Goal: Use online tool/utility: Use online tool/utility

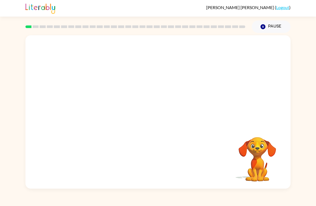
click at [239, 29] on div at bounding box center [135, 26] width 226 height 19
click at [214, 34] on div at bounding box center [135, 26] width 226 height 19
click at [162, 122] on div at bounding box center [158, 115] width 34 height 20
click at [160, 126] on div at bounding box center [157, 112] width 265 height 154
click at [160, 125] on div at bounding box center [157, 112] width 265 height 154
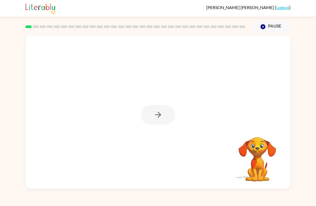
click at [152, 127] on div at bounding box center [157, 112] width 265 height 154
click at [159, 109] on button "button" at bounding box center [158, 115] width 34 height 20
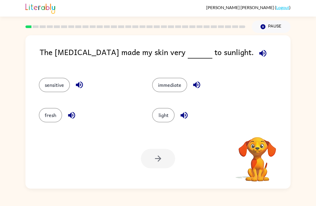
click at [146, 120] on div "light" at bounding box center [198, 113] width 113 height 30
click at [262, 136] on button "button" at bounding box center [258, 130] width 14 height 14
click at [168, 90] on button "immediate" at bounding box center [169, 85] width 35 height 14
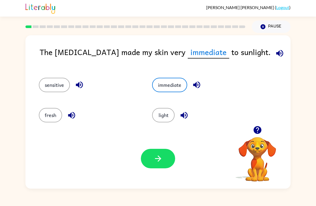
click at [222, 103] on div "light" at bounding box center [198, 113] width 113 height 30
click at [165, 152] on button "button" at bounding box center [158, 159] width 34 height 20
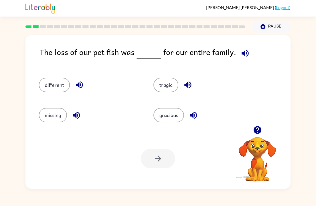
click at [164, 81] on button "tragic" at bounding box center [165, 85] width 25 height 14
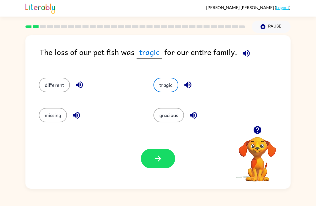
click at [164, 150] on button "button" at bounding box center [158, 159] width 34 height 20
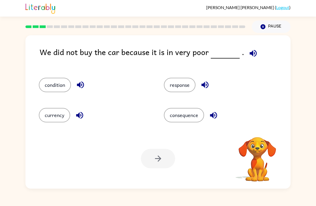
click at [49, 81] on button "condition" at bounding box center [55, 85] width 32 height 14
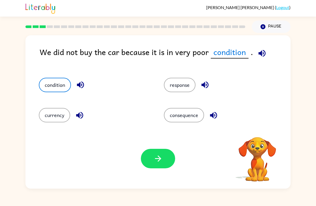
click at [167, 157] on button "button" at bounding box center [158, 159] width 34 height 20
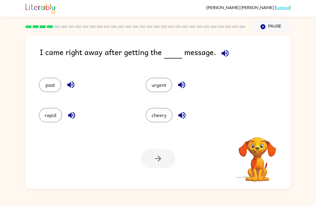
click at [163, 113] on button "cheery" at bounding box center [159, 115] width 27 height 14
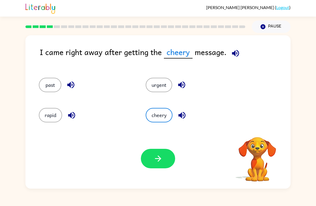
click at [159, 159] on icon "button" at bounding box center [158, 159] width 6 height 6
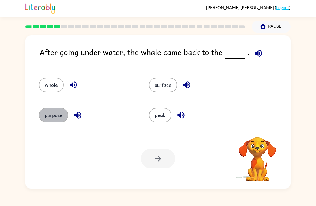
click at [54, 113] on button "purpose" at bounding box center [53, 115] width 29 height 14
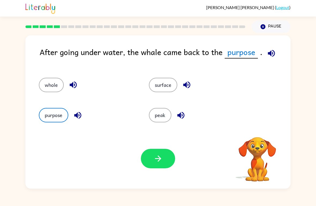
click at [149, 153] on button "button" at bounding box center [158, 159] width 34 height 20
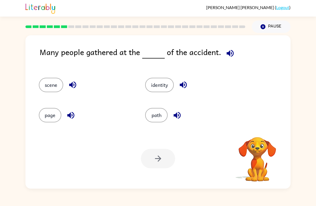
click at [171, 89] on button "identity" at bounding box center [159, 85] width 29 height 14
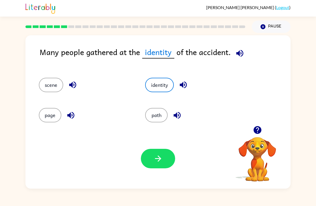
click at [145, 162] on button "button" at bounding box center [158, 159] width 34 height 20
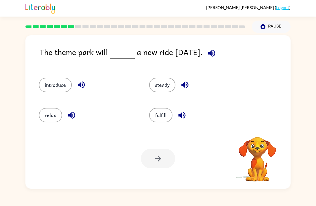
click at [158, 115] on button "fulfill" at bounding box center [160, 115] width 23 height 14
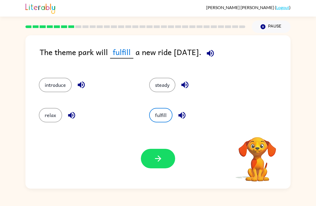
click at [170, 149] on div "Your browser must support playing .mp4 files to use Literably. Please try using…" at bounding box center [157, 159] width 265 height 60
click at [161, 151] on button "button" at bounding box center [158, 159] width 34 height 20
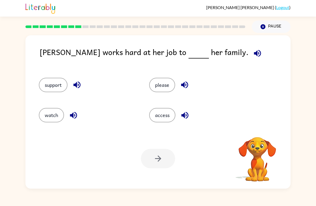
click at [158, 122] on button "access" at bounding box center [162, 115] width 26 height 14
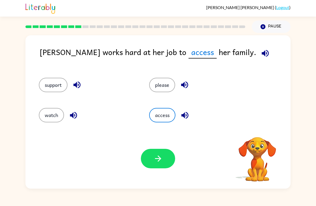
click at [159, 123] on div "access" at bounding box center [194, 113] width 110 height 30
click at [161, 150] on button "button" at bounding box center [158, 159] width 34 height 20
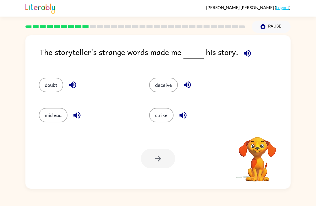
click at [47, 78] on button "doubt" at bounding box center [51, 85] width 24 height 14
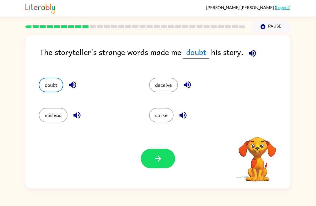
click at [157, 150] on button "button" at bounding box center [158, 159] width 34 height 20
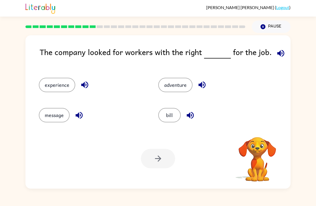
click at [175, 81] on button "adventure" at bounding box center [175, 85] width 34 height 14
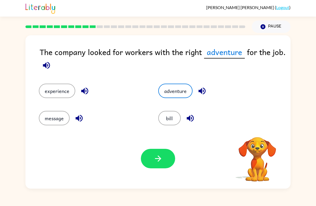
click at [152, 153] on button "button" at bounding box center [158, 159] width 34 height 20
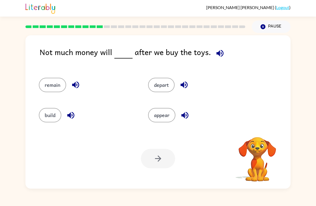
click at [42, 97] on div "remain" at bounding box center [83, 83] width 109 height 30
click at [55, 90] on button "remain" at bounding box center [52, 85] width 27 height 14
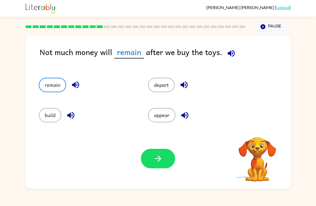
click at [163, 155] on button "button" at bounding box center [158, 159] width 34 height 20
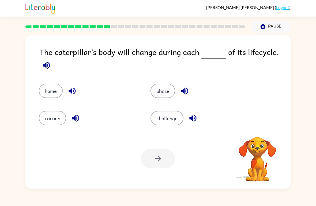
click at [59, 120] on button "cocoon" at bounding box center [52, 118] width 27 height 14
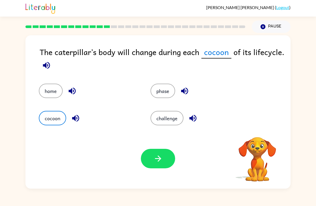
click at [154, 156] on icon "button" at bounding box center [157, 158] width 9 height 9
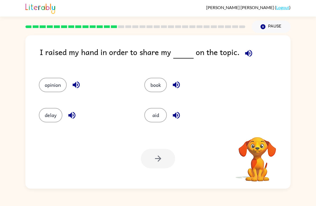
click at [160, 66] on div "I raised my hand in order to share my on the topic." at bounding box center [165, 56] width 251 height 21
click at [146, 86] on button "book" at bounding box center [155, 85] width 22 height 14
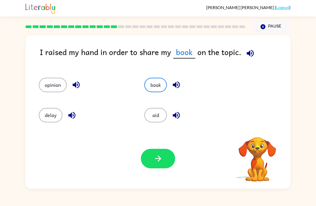
click at [158, 167] on button "button" at bounding box center [158, 159] width 34 height 20
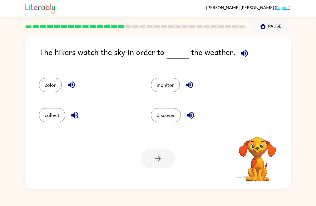
click at [54, 85] on button "color" at bounding box center [50, 85] width 23 height 14
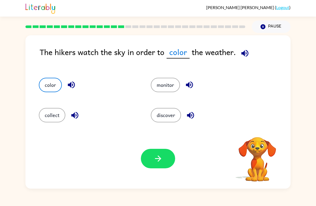
click at [162, 154] on button "button" at bounding box center [158, 159] width 34 height 20
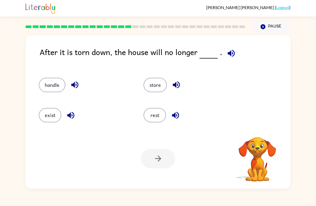
click at [54, 120] on button "exist" at bounding box center [50, 115] width 22 height 14
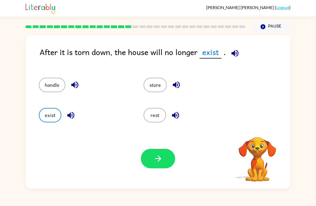
click at [154, 157] on icon "button" at bounding box center [157, 158] width 9 height 9
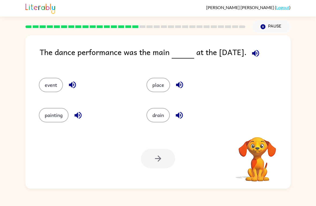
click at [159, 89] on button "place" at bounding box center [158, 85] width 24 height 14
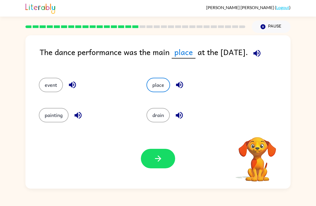
click at [166, 157] on button "button" at bounding box center [158, 159] width 34 height 20
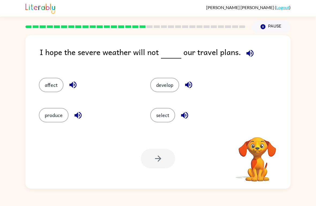
click at [163, 113] on button "select" at bounding box center [162, 115] width 25 height 14
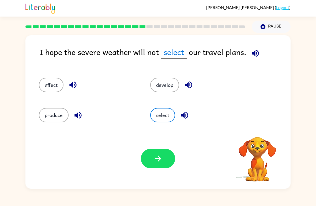
click at [171, 151] on button "button" at bounding box center [158, 159] width 34 height 20
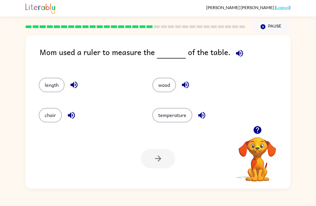
click at [40, 81] on button "length" at bounding box center [52, 85] width 26 height 14
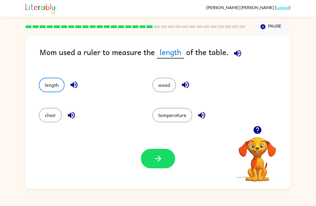
click at [158, 154] on button "button" at bounding box center [158, 159] width 34 height 20
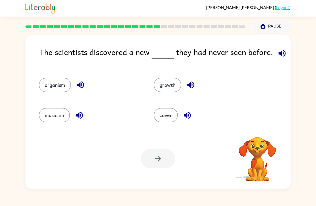
click at [46, 112] on button "musician" at bounding box center [54, 115] width 31 height 14
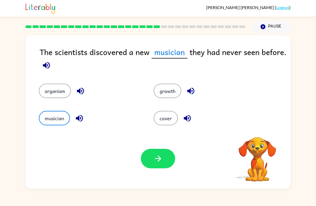
click at [167, 168] on button "button" at bounding box center [158, 159] width 34 height 20
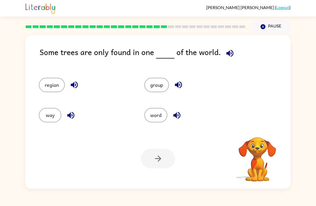
click at [152, 110] on button "word" at bounding box center [155, 115] width 23 height 14
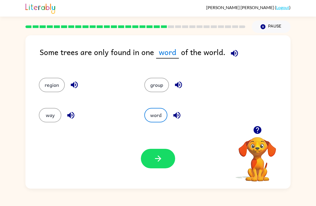
click at [151, 155] on button "button" at bounding box center [158, 159] width 34 height 20
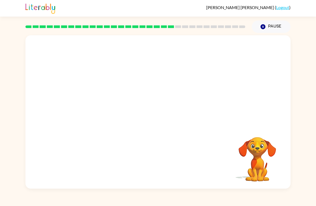
click at [116, 54] on div at bounding box center [157, 80] width 265 height 91
click at [109, 73] on div at bounding box center [157, 80] width 265 height 91
click at [104, 67] on div at bounding box center [157, 80] width 265 height 91
click at [105, 84] on video "Your browser must support playing .mp4 files to use Literably. Please try using…" at bounding box center [157, 80] width 265 height 91
click at [104, 82] on video "Your browser must support playing .mp4 files to use Literably. Please try using…" at bounding box center [157, 80] width 265 height 91
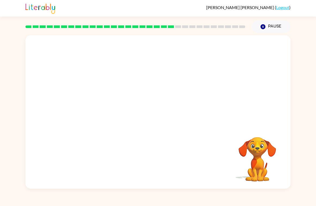
click at [185, 90] on video "Your browser must support playing .mp4 files to use Literably. Please try using…" at bounding box center [157, 80] width 265 height 91
click at [191, 80] on video "Your browser must support playing .mp4 files to use Literably. Please try using…" at bounding box center [157, 80] width 265 height 91
click at [161, 119] on div at bounding box center [158, 115] width 34 height 20
click at [163, 117] on div at bounding box center [158, 115] width 34 height 20
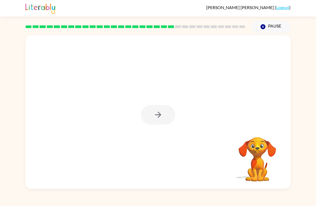
click at [162, 116] on div at bounding box center [158, 115] width 34 height 20
click at [166, 117] on div at bounding box center [158, 115] width 34 height 20
click at [166, 120] on button "button" at bounding box center [158, 115] width 34 height 20
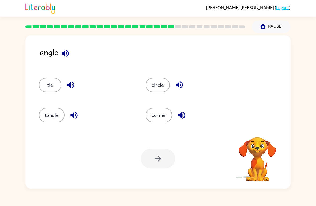
click at [172, 107] on div "corner" at bounding box center [188, 113] width 107 height 30
click at [165, 115] on button "corner" at bounding box center [159, 115] width 26 height 14
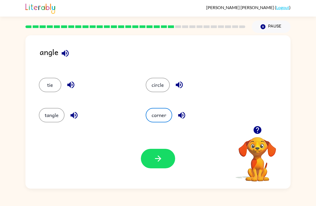
click at [165, 115] on button "corner" at bounding box center [159, 115] width 26 height 14
click at [167, 154] on button "button" at bounding box center [158, 159] width 34 height 20
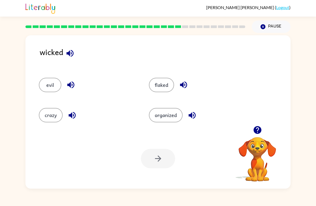
click at [42, 77] on div "evil" at bounding box center [84, 83] width 110 height 30
click at [41, 88] on button "evil" at bounding box center [50, 85] width 22 height 14
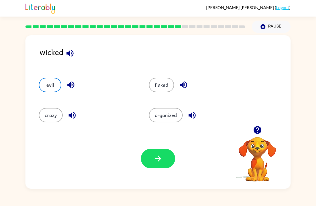
click at [67, 127] on div "crazy" at bounding box center [84, 113] width 110 height 30
click at [66, 127] on div "crazy" at bounding box center [84, 113] width 110 height 30
click at [53, 112] on button "crazy" at bounding box center [51, 115] width 24 height 14
click at [150, 167] on button "button" at bounding box center [158, 159] width 34 height 20
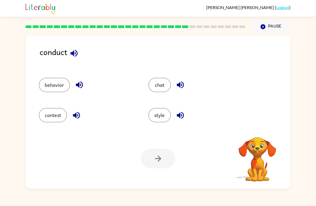
click at [59, 87] on button "behavior" at bounding box center [54, 85] width 31 height 14
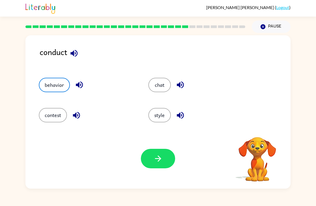
click at [159, 187] on div "Your browser must support playing .mp4 files to use Literably. Please try using…" at bounding box center [157, 159] width 265 height 60
click at [159, 184] on div "Your browser must support playing .mp4 files to use Literably. Please try using…" at bounding box center [157, 159] width 265 height 60
click at [168, 153] on button "button" at bounding box center [158, 159] width 34 height 20
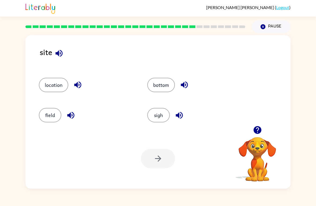
click at [74, 98] on div "location" at bounding box center [83, 83] width 108 height 30
click at [165, 77] on div "bottom" at bounding box center [191, 83] width 108 height 30
click at [160, 170] on div "Your browser must support playing .mp4 files to use Literably. Please try using…" at bounding box center [157, 159] width 265 height 60
click at [171, 85] on button "bottom" at bounding box center [161, 85] width 28 height 14
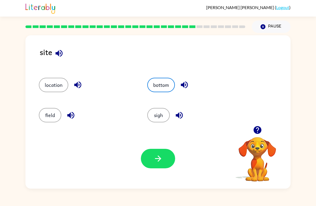
click at [157, 161] on icon "button" at bounding box center [157, 158] width 9 height 9
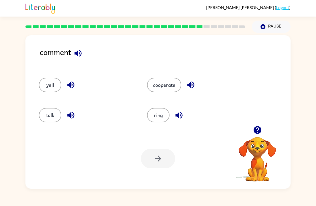
click at [51, 109] on button "talk" at bounding box center [50, 115] width 22 height 14
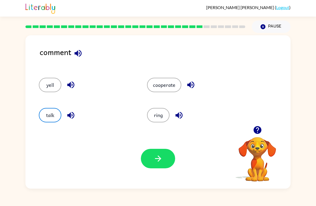
click at [164, 154] on button "button" at bounding box center [158, 159] width 34 height 20
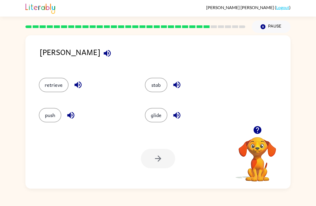
click at [170, 115] on button "button" at bounding box center [177, 116] width 14 height 14
click at [158, 115] on button "glide" at bounding box center [156, 115] width 22 height 14
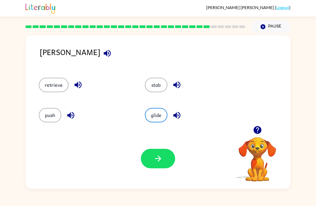
click at [148, 163] on button "button" at bounding box center [158, 159] width 34 height 20
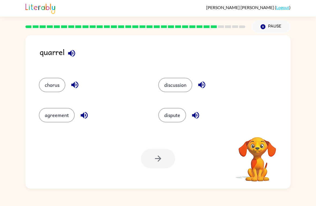
click at [175, 126] on div "dispute" at bounding box center [207, 113] width 119 height 30
click at [171, 111] on button "dispute" at bounding box center [172, 115] width 28 height 14
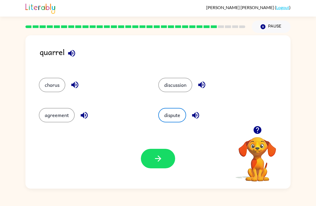
click at [169, 145] on div "Your browser must support playing .mp4 files to use Literably. Please try using…" at bounding box center [157, 159] width 265 height 60
click at [168, 156] on button "button" at bounding box center [158, 159] width 34 height 20
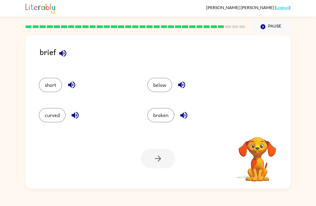
click at [42, 122] on button "curved" at bounding box center [52, 115] width 27 height 14
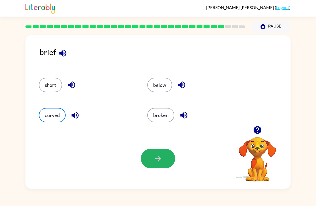
click at [154, 158] on icon "button" at bounding box center [157, 158] width 9 height 9
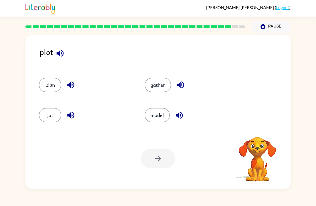
click at [153, 75] on div "gather" at bounding box center [187, 83] width 106 height 30
click at [162, 92] on button "gather" at bounding box center [158, 85] width 26 height 14
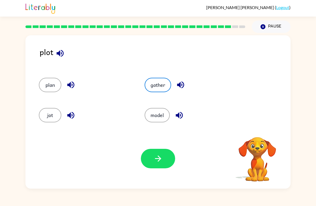
click at [156, 160] on icon "button" at bounding box center [157, 158] width 9 height 9
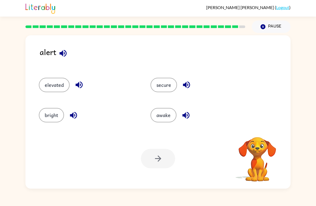
click at [46, 107] on div "bright" at bounding box center [85, 113] width 112 height 30
click at [43, 122] on button "bright" at bounding box center [51, 115] width 25 height 14
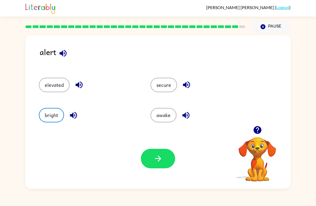
click at [154, 161] on icon "button" at bounding box center [157, 158] width 9 height 9
